Goal: Task Accomplishment & Management: Manage account settings

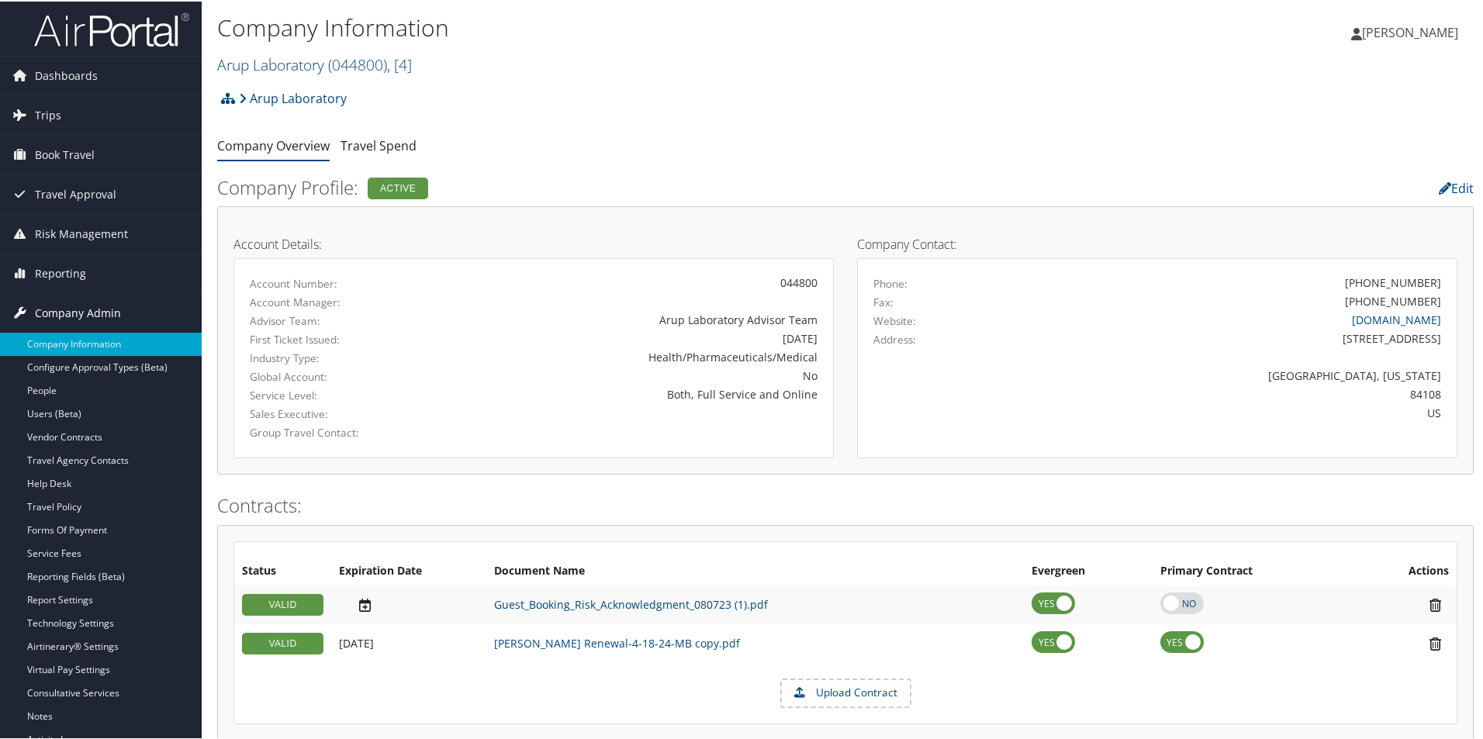
click at [80, 309] on span "Company Admin" at bounding box center [78, 311] width 86 height 39
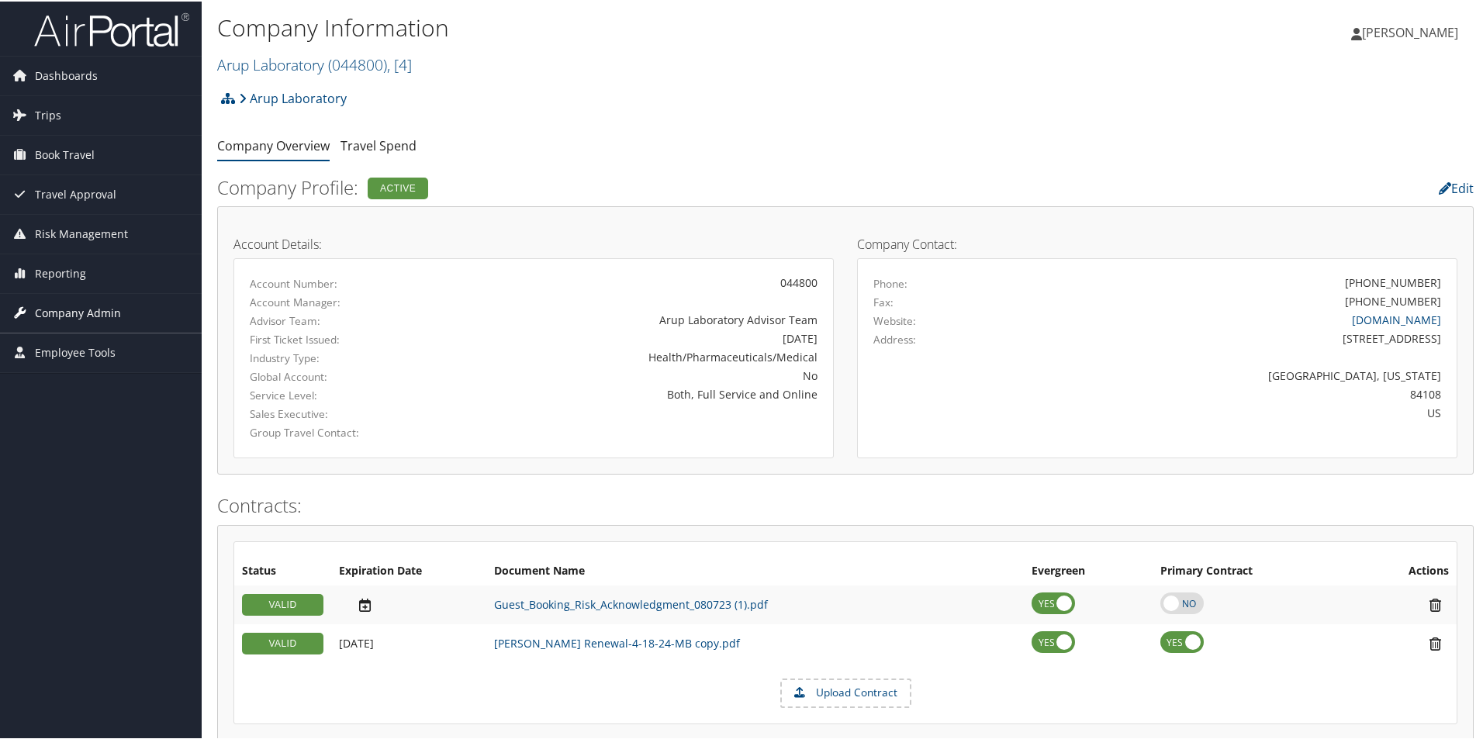
click at [80, 309] on span "Company Admin" at bounding box center [78, 311] width 86 height 39
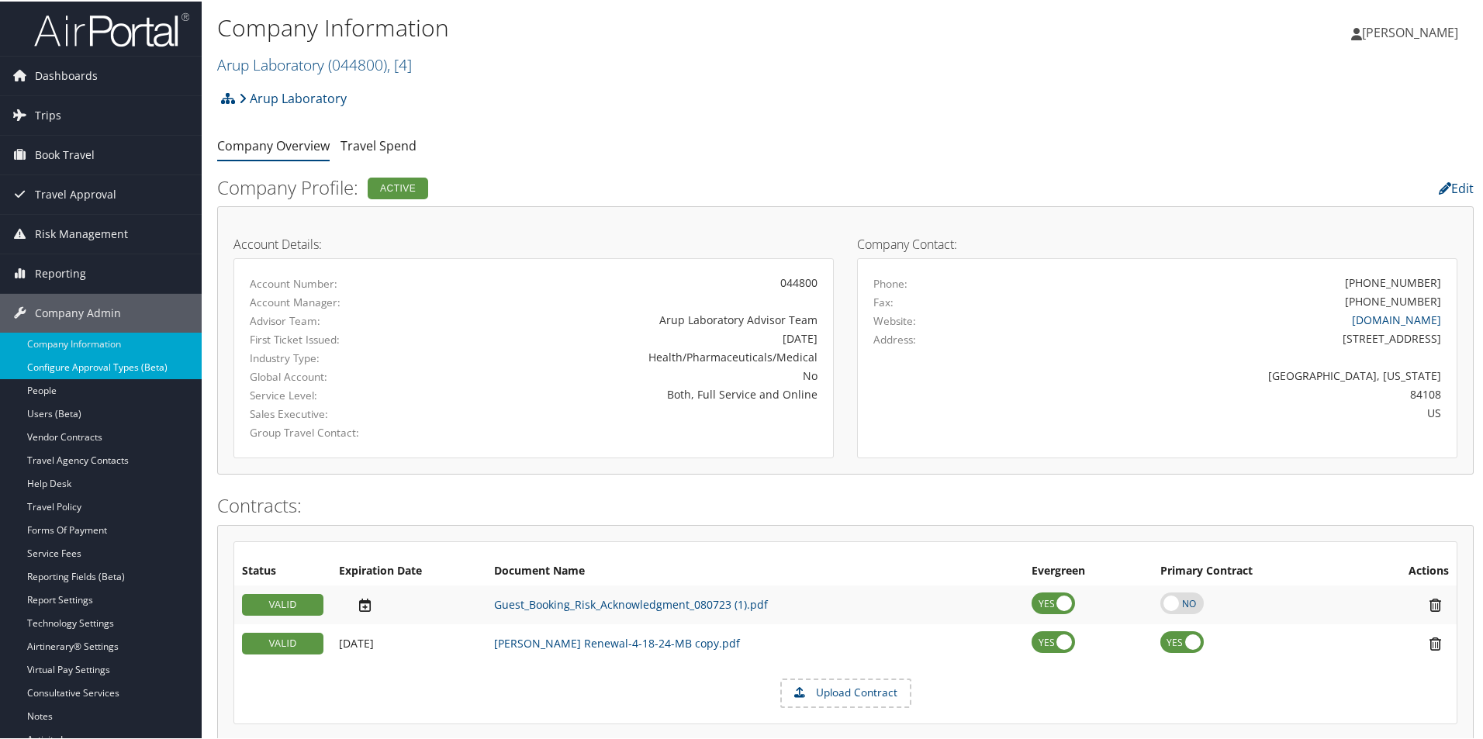
click at [83, 366] on link "Configure Approval Types (Beta)" at bounding box center [101, 365] width 202 height 23
